Goal: Transaction & Acquisition: Purchase product/service

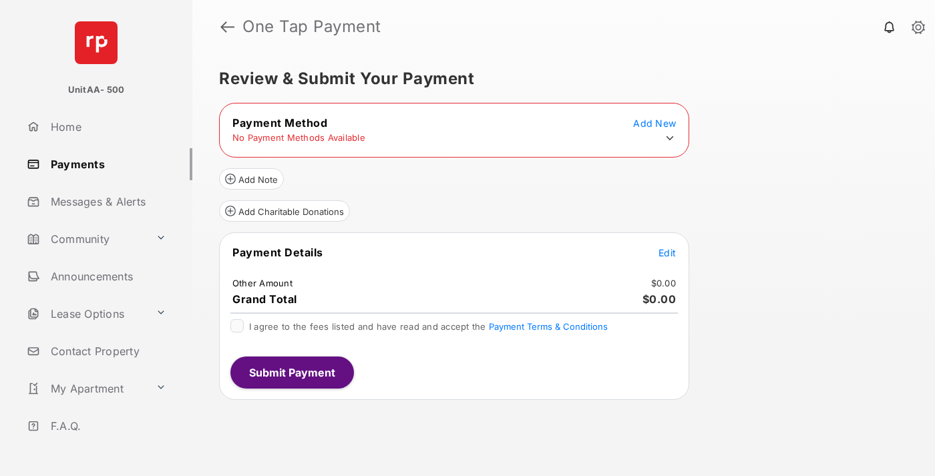
click at [670, 138] on icon at bounding box center [670, 138] width 12 height 12
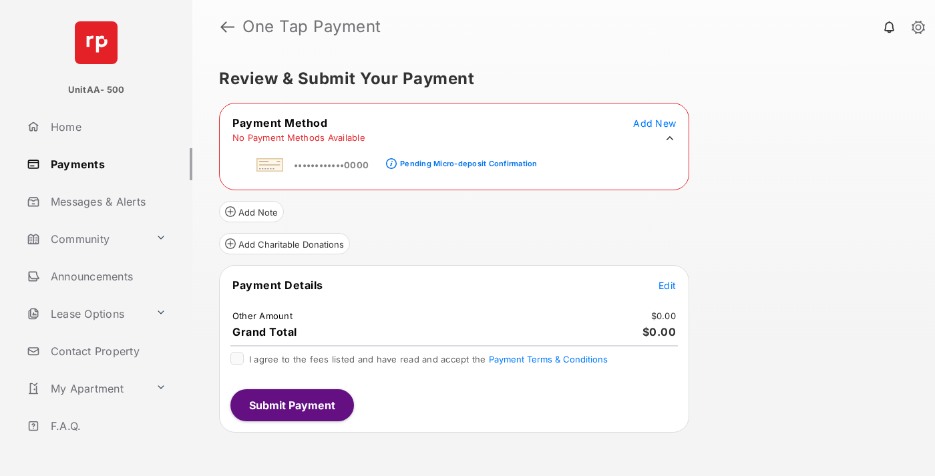
click at [466, 160] on div "Pending Micro-deposit Confirmation" at bounding box center [468, 163] width 137 height 9
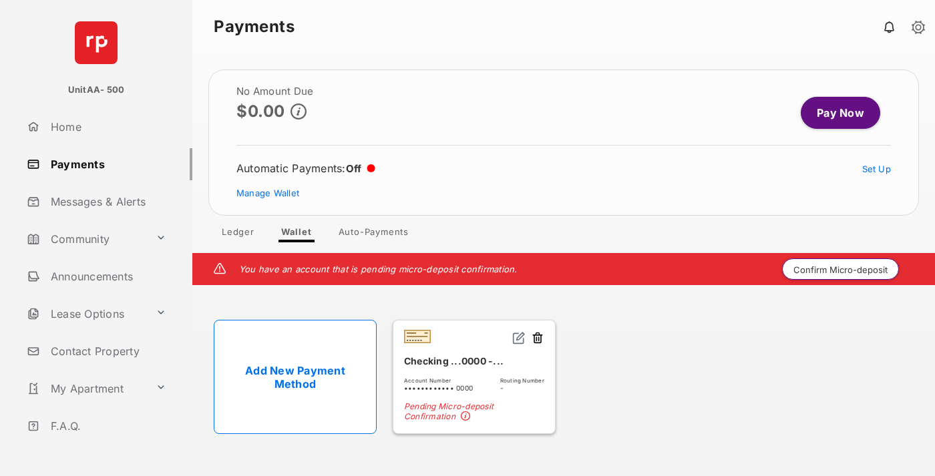
click at [841, 269] on button "Confirm Micro-deposit" at bounding box center [840, 269] width 117 height 21
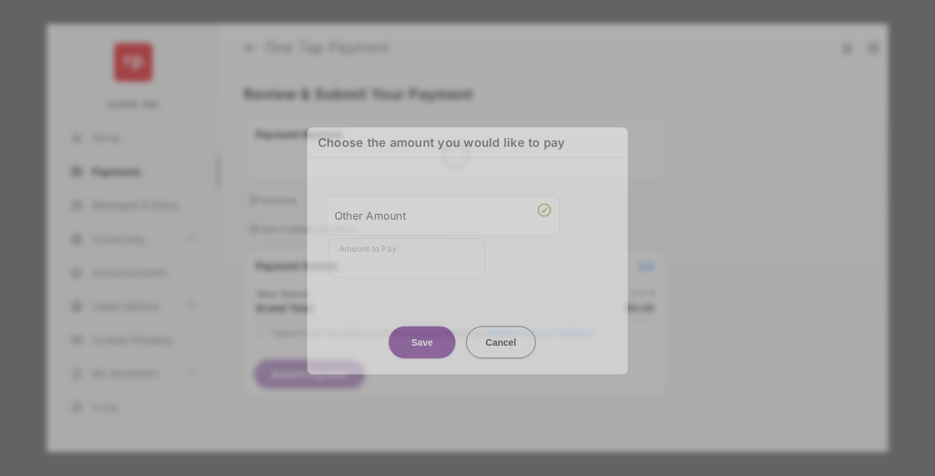
click at [443, 206] on div "Other Amount" at bounding box center [443, 215] width 216 height 23
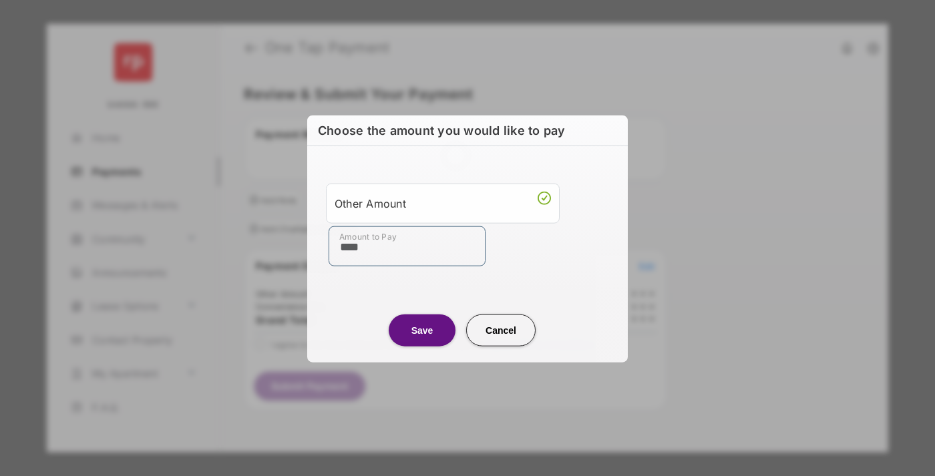
type input "****"
click at [422, 329] on button "Save" at bounding box center [422, 330] width 67 height 32
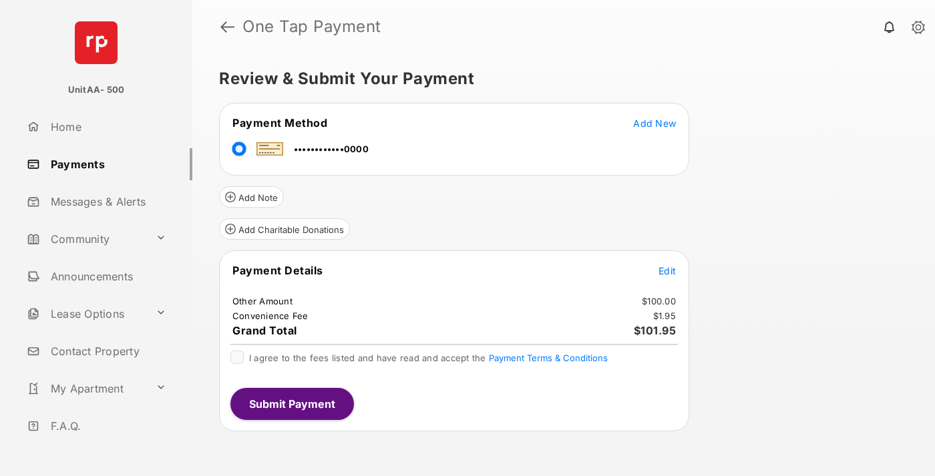
click at [667, 271] on span "Edit" at bounding box center [667, 270] width 17 height 11
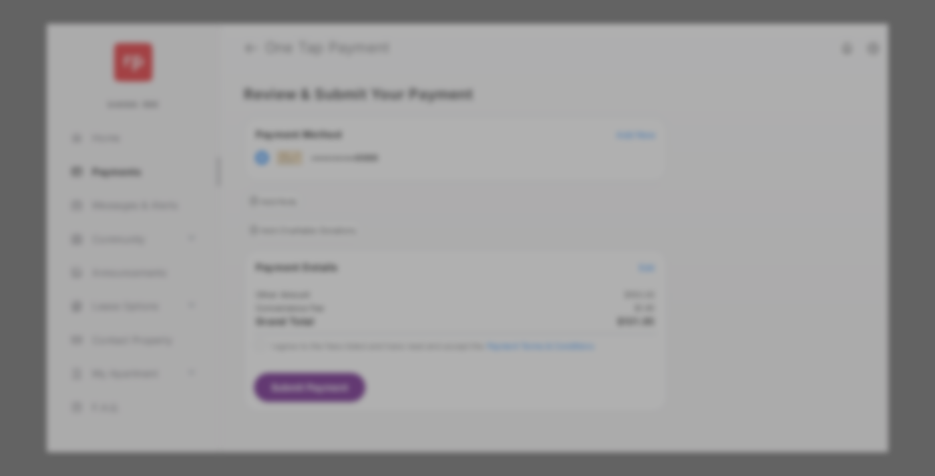
click at [422, 341] on button "Save" at bounding box center [422, 353] width 67 height 32
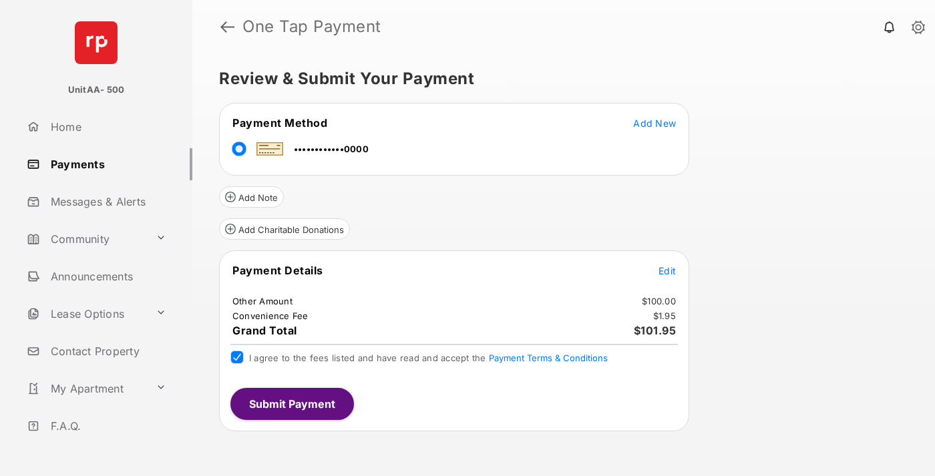
click at [291, 403] on button "Submit Payment" at bounding box center [292, 404] width 124 height 32
